Goal: Transaction & Acquisition: Purchase product/service

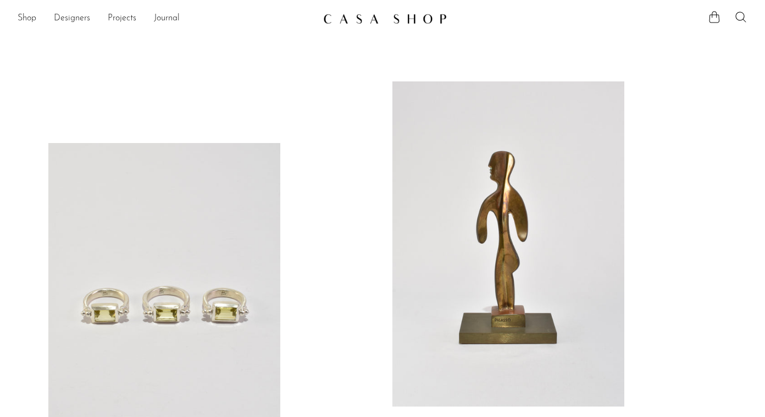
scroll to position [121, 0]
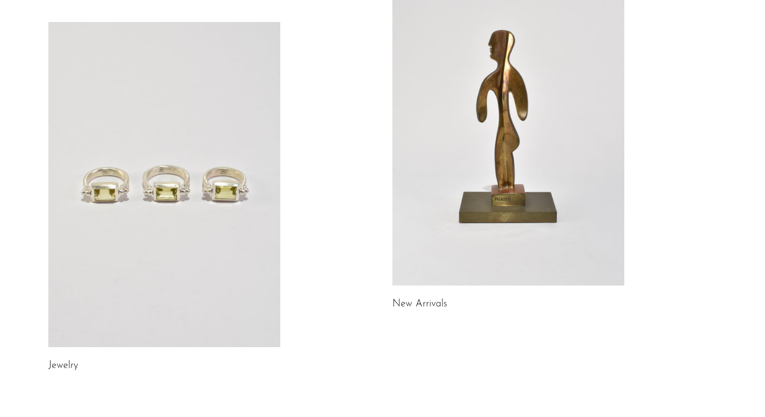
click at [128, 225] on link at bounding box center [164, 184] width 232 height 325
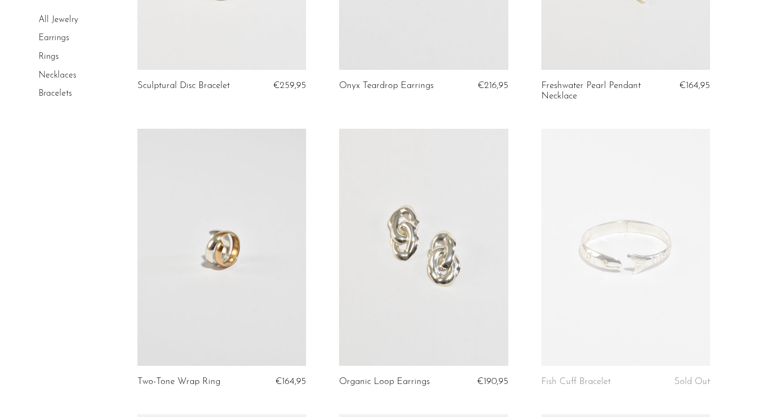
scroll to position [438, 0]
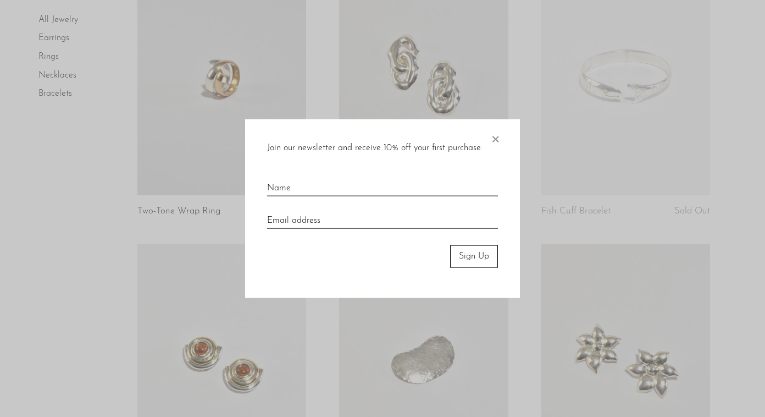
click at [494, 139] on span "×" at bounding box center [495, 136] width 11 height 35
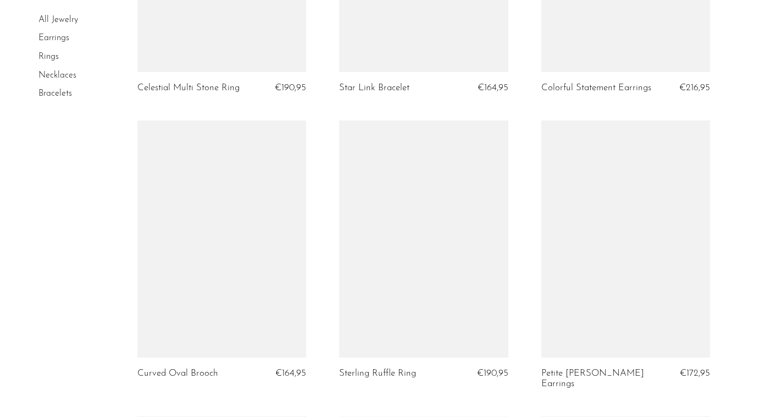
scroll to position [2277, 0]
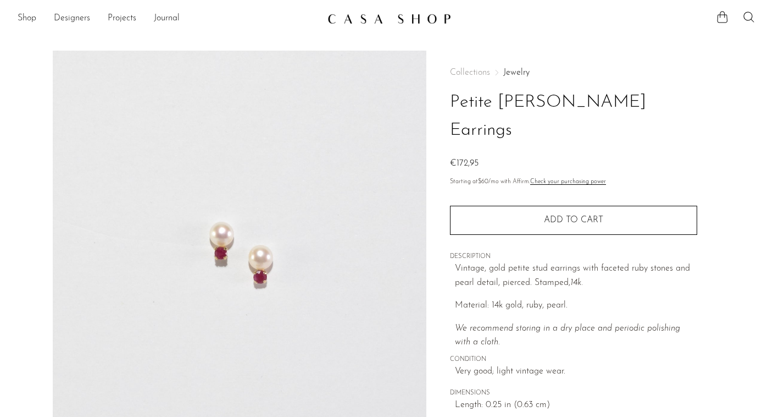
click at [233, 218] on img at bounding box center [240, 257] width 374 height 412
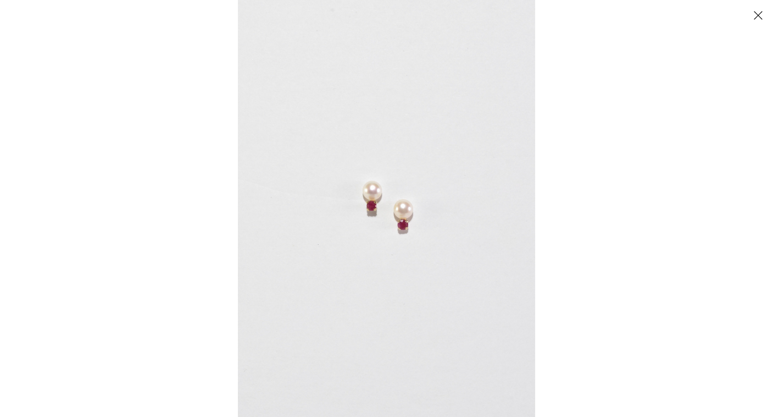
click at [474, 218] on img at bounding box center [386, 208] width 297 height 417
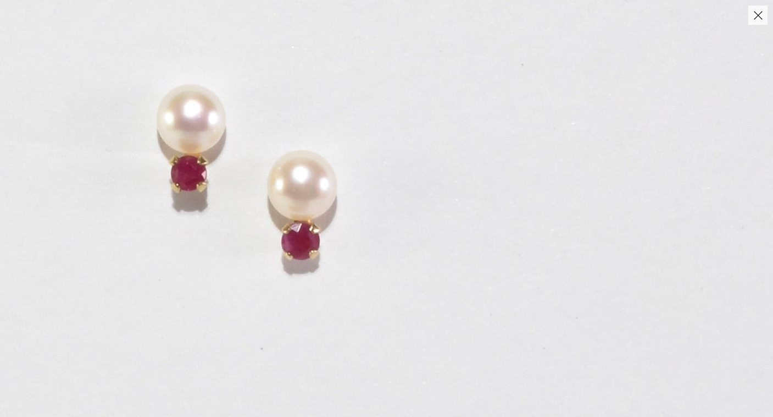
click at [364, 216] on img at bounding box center [242, 182] width 1063 height 1487
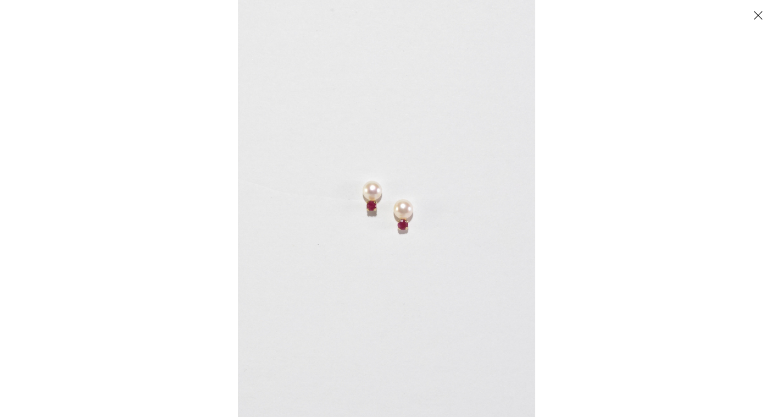
click at [760, 13] on button "Close" at bounding box center [758, 14] width 19 height 19
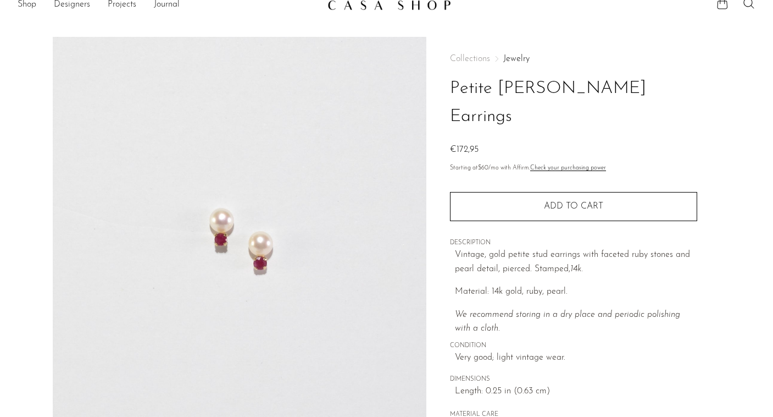
scroll to position [299, 0]
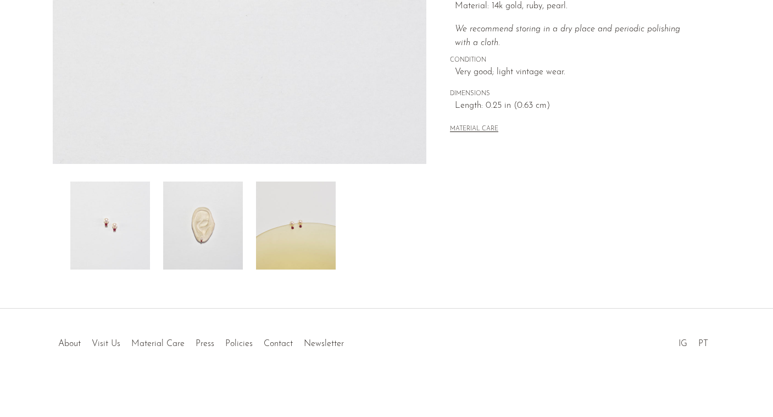
click at [218, 236] on img at bounding box center [203, 225] width 80 height 88
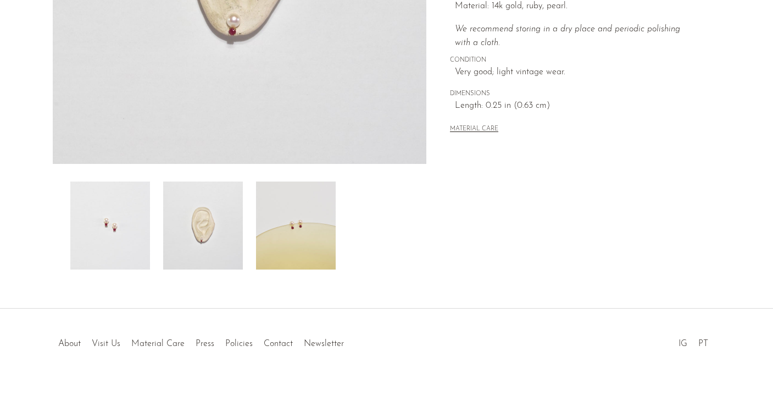
scroll to position [201, 0]
